Goal: Information Seeking & Learning: Learn about a topic

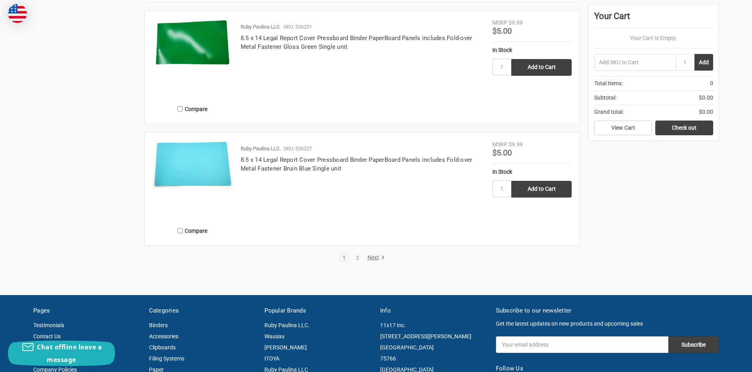
scroll to position [1586, 0]
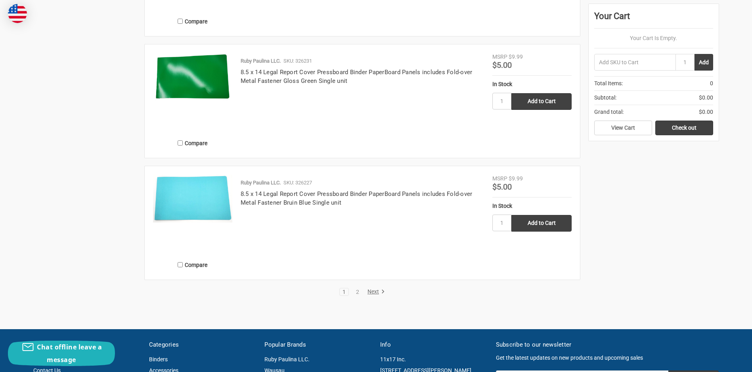
click at [378, 292] on link "Next" at bounding box center [375, 291] width 20 height 7
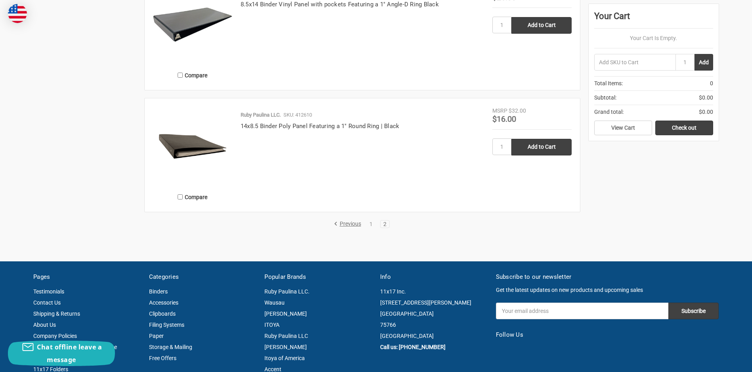
scroll to position [1249, 0]
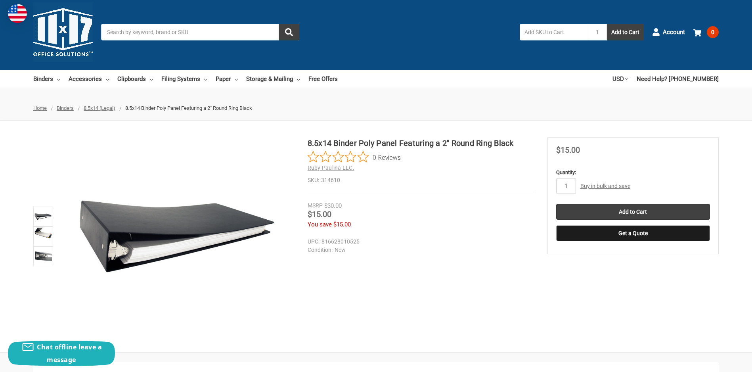
scroll to position [40, 0]
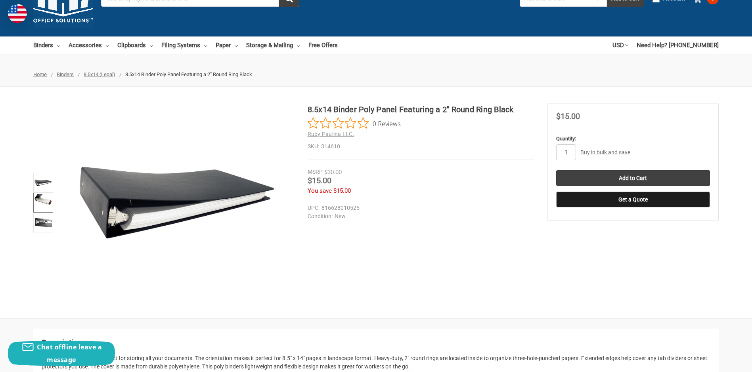
click at [42, 201] on img at bounding box center [42, 202] width 17 height 17
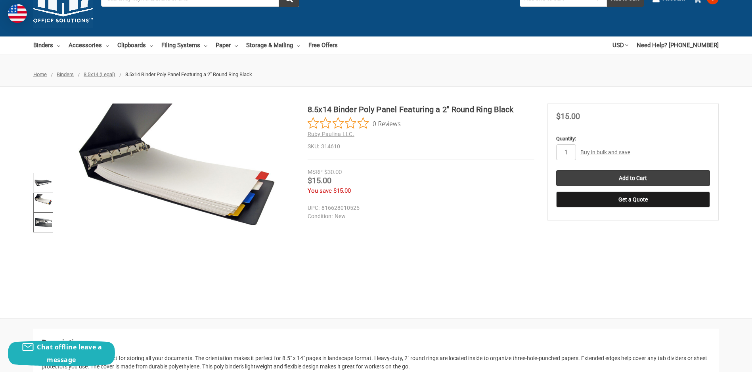
click at [44, 221] on img at bounding box center [42, 222] width 17 height 17
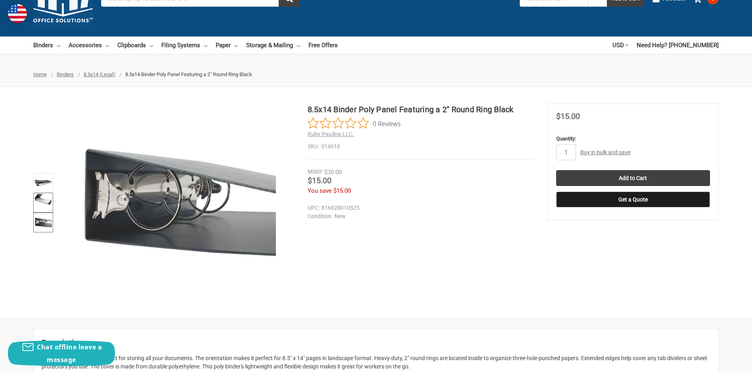
click at [40, 204] on img at bounding box center [42, 202] width 17 height 17
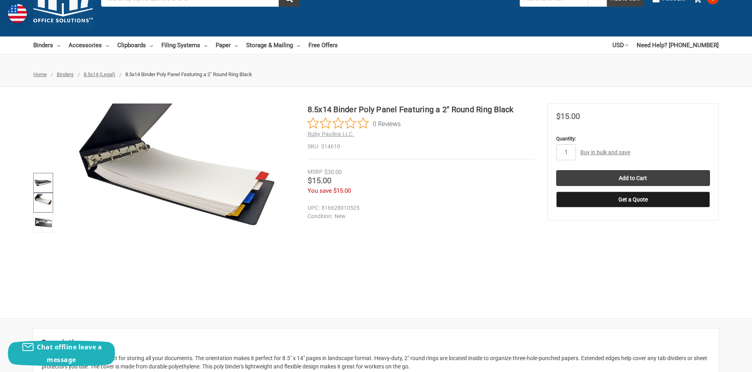
click at [44, 183] on img at bounding box center [42, 182] width 17 height 17
